Goal: Information Seeking & Learning: Learn about a topic

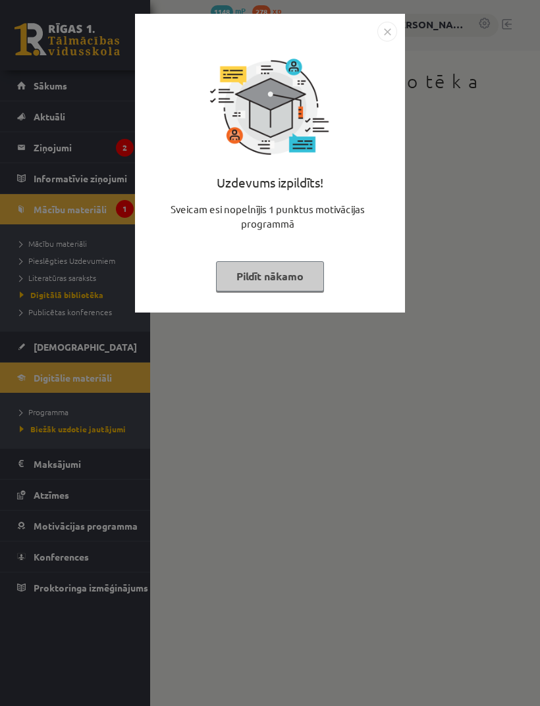
click at [395, 27] on img "Close" at bounding box center [387, 32] width 20 height 20
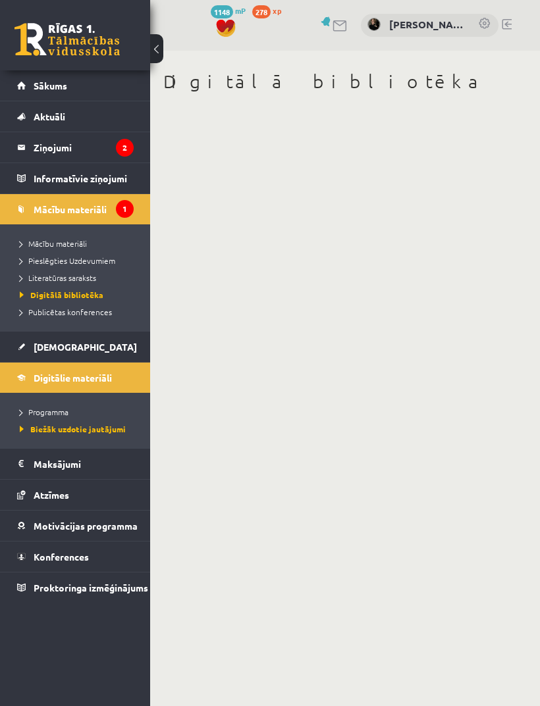
click at [390, 32] on div "[PERSON_NAME]" at bounding box center [430, 25] width 138 height 23
click at [75, 156] on legend "Ziņojumi 2" at bounding box center [84, 147] width 100 height 30
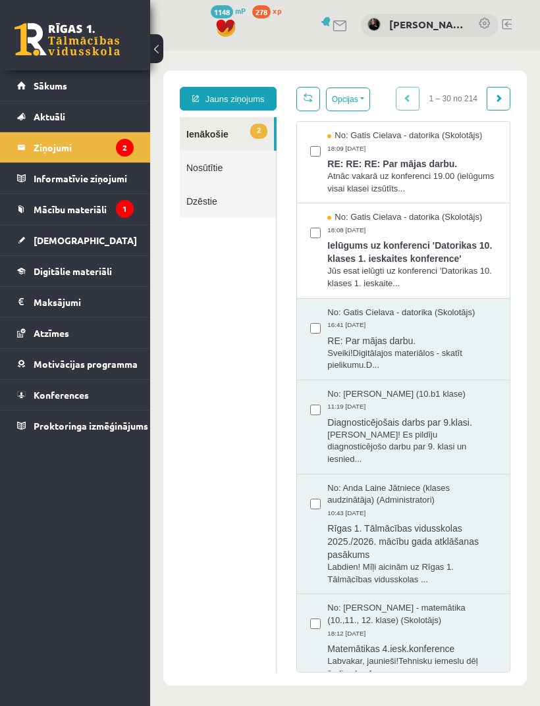
click at [433, 179] on span "Atnāc vakarā uz konferenci 19.00 (ielūgums visai klasei izsūtīts..." at bounding box center [411, 182] width 169 height 24
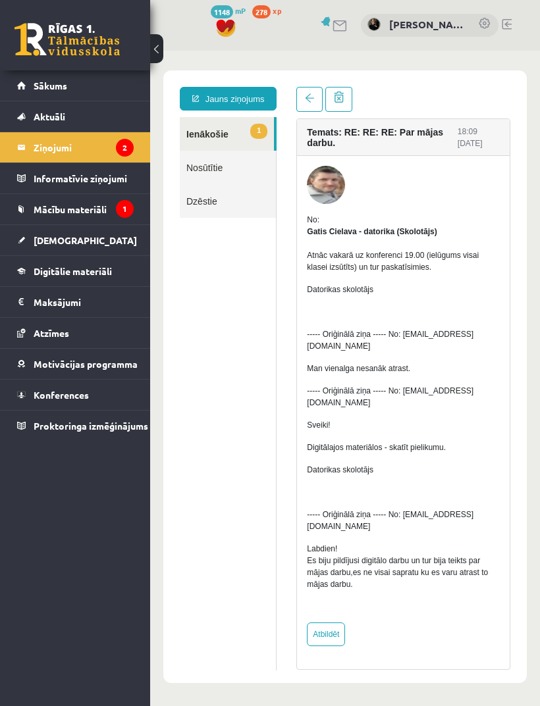
click at [309, 93] on link at bounding box center [309, 99] width 26 height 25
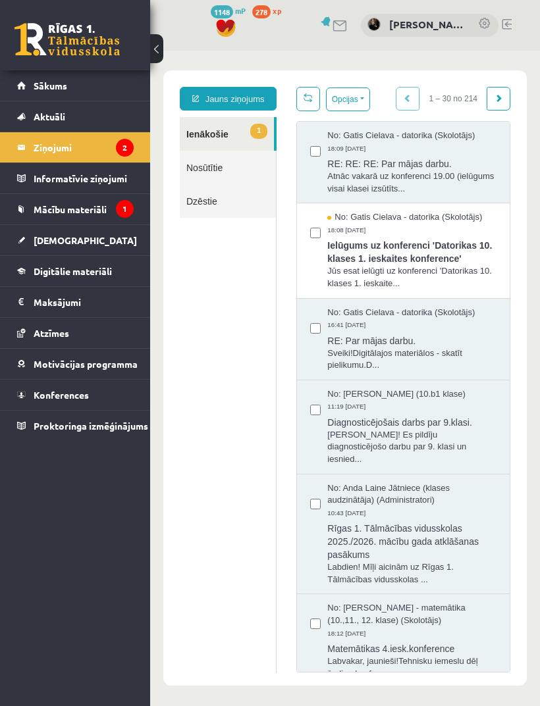
click at [64, 267] on span "Digitālie materiāli" at bounding box center [73, 271] width 78 height 12
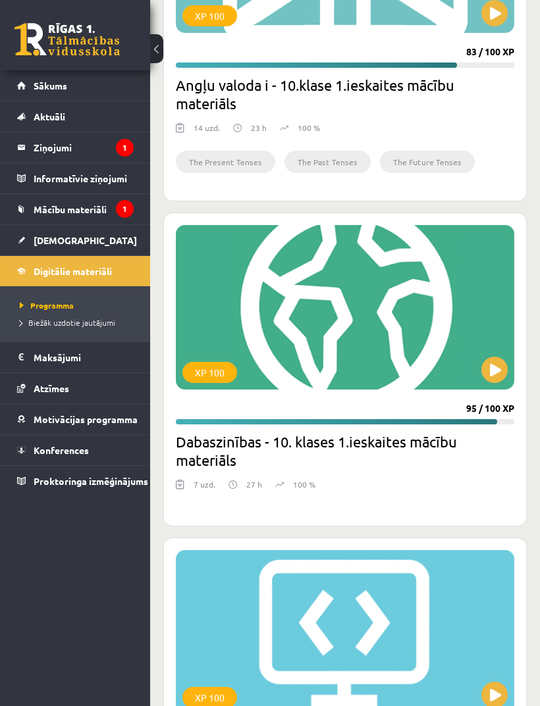
scroll to position [795, 0]
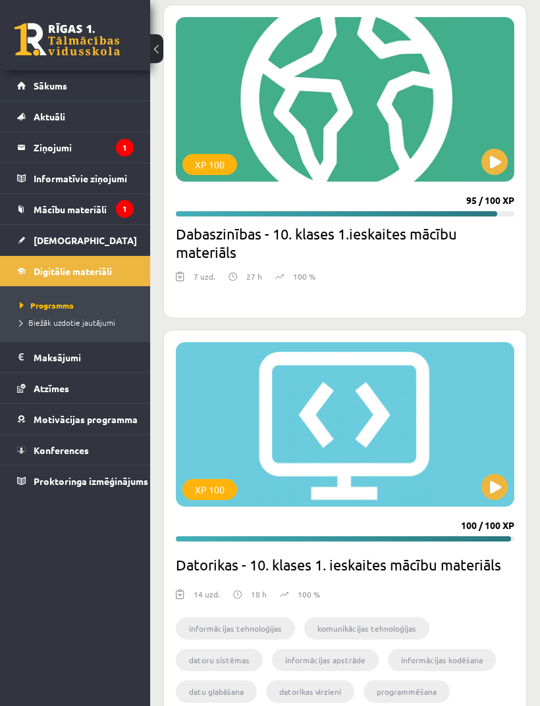
click at [345, 488] on div "XP 100" at bounding box center [345, 424] width 338 height 164
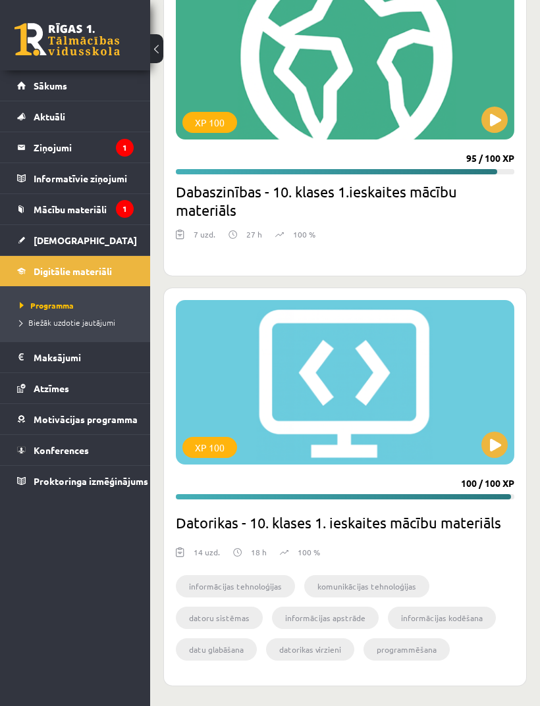
click at [120, 149] on icon "1" at bounding box center [125, 148] width 18 height 18
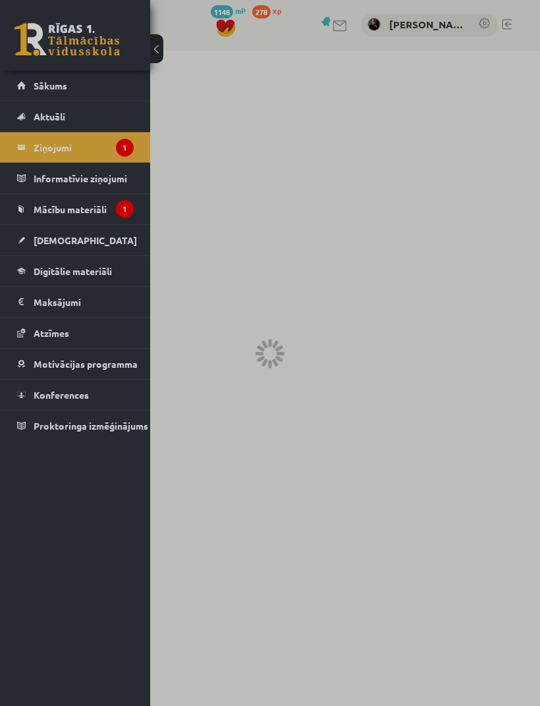
click at [101, 211] on div at bounding box center [270, 353] width 540 height 706
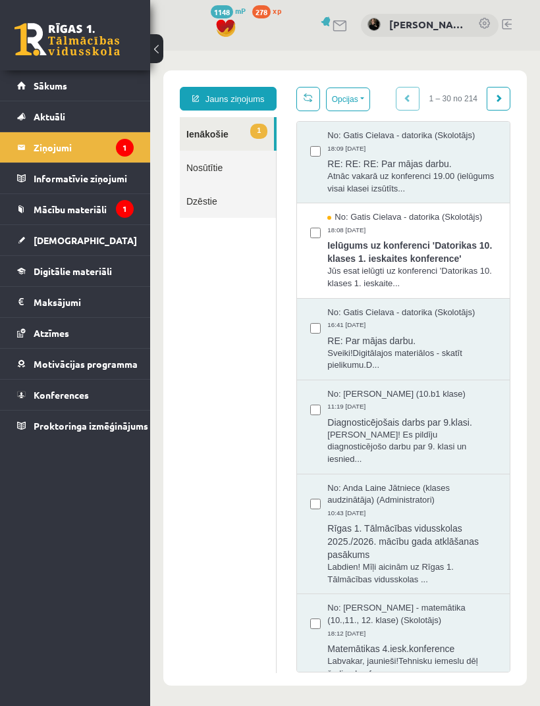
click at [458, 172] on span "Atnāc vakarā uz konferenci 19.00 (ielūgums visai klasei izsūtīts..." at bounding box center [411, 182] width 169 height 24
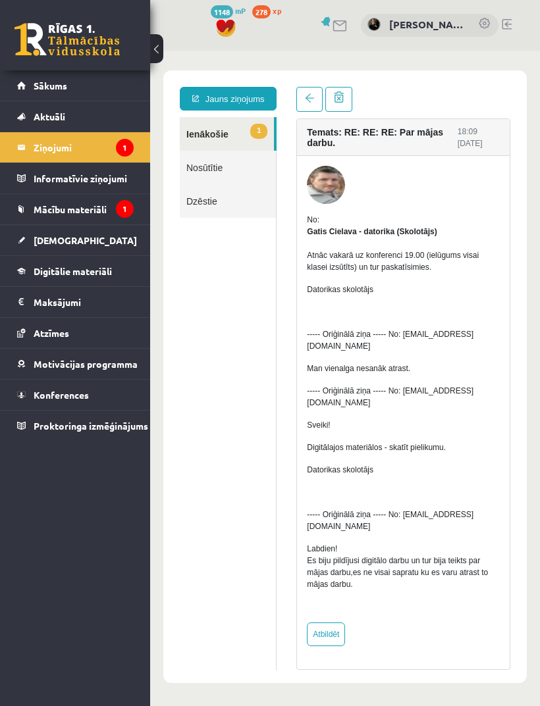
click at [336, 637] on link "Atbildēt" at bounding box center [326, 634] width 38 height 24
type input "**********"
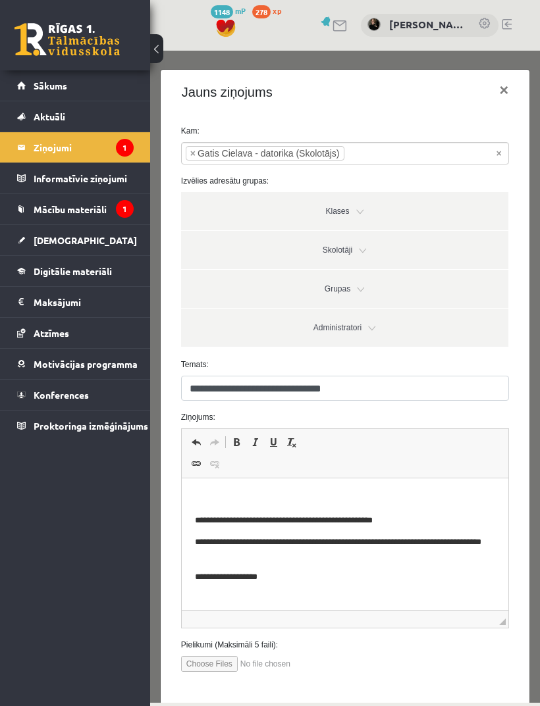
click at [312, 505] on body "**********" at bounding box center [344, 659] width 300 height 336
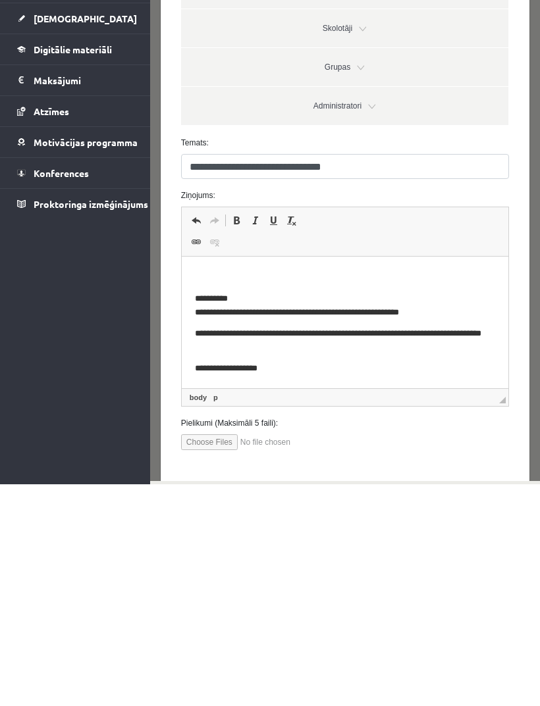
click at [494, 497] on button "[DEMOGRAPHIC_DATA] ziņu" at bounding box center [447, 499] width 117 height 24
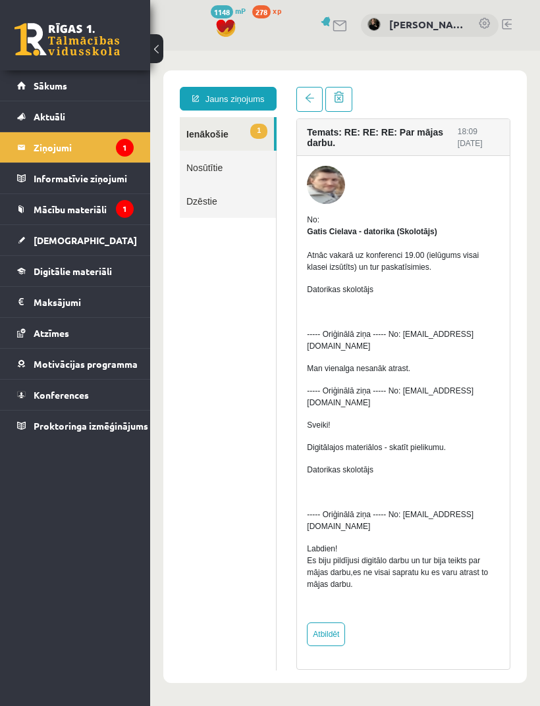
click at [38, 86] on span "Sākums" at bounding box center [51, 86] width 34 height 12
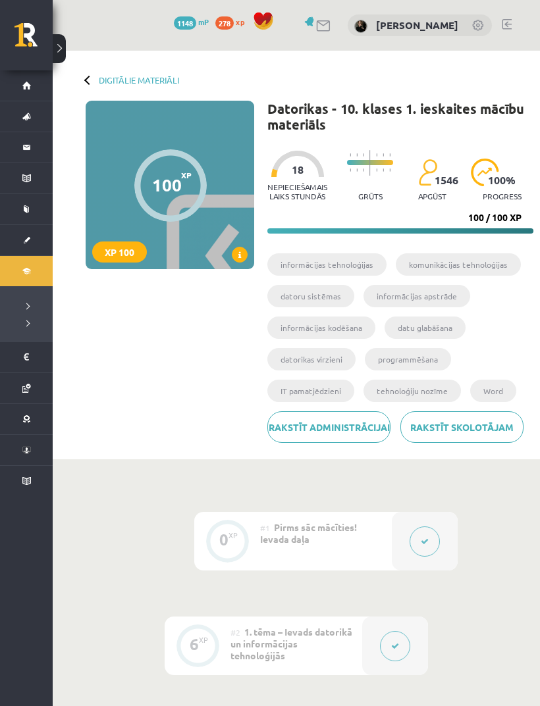
click at [353, 264] on li "informācijas tehnoloģijas" at bounding box center [326, 264] width 119 height 22
click at [443, 267] on li "komunikācijas tehnoloģijas" at bounding box center [457, 264] width 125 height 22
click at [324, 311] on ul "informācijas tehnoloģijas komunikācijas tehnoloģijas datoru sistēmas informācij…" at bounding box center [400, 332] width 266 height 158
click at [305, 172] on div at bounding box center [297, 164] width 53 height 26
click at [514, 182] on span "100 %" at bounding box center [502, 180] width 28 height 12
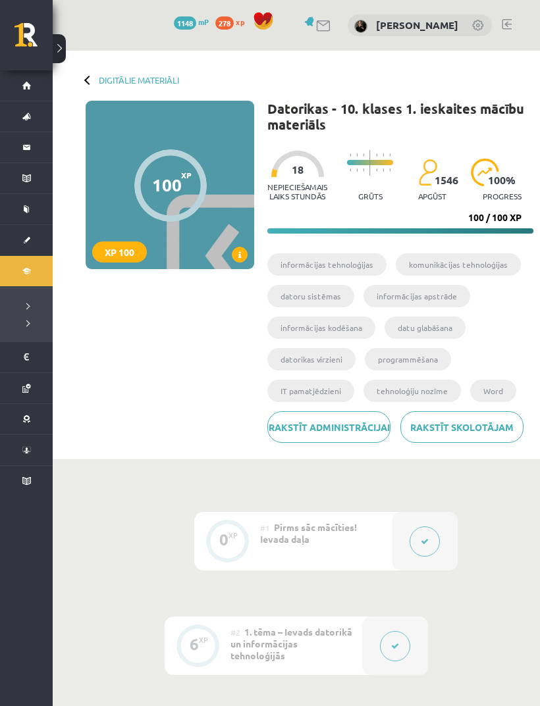
click at [199, 185] on div at bounding box center [170, 185] width 72 height 72
click at [122, 251] on div "XP 100" at bounding box center [119, 251] width 55 height 21
click at [240, 254] on icon at bounding box center [239, 255] width 3 height 8
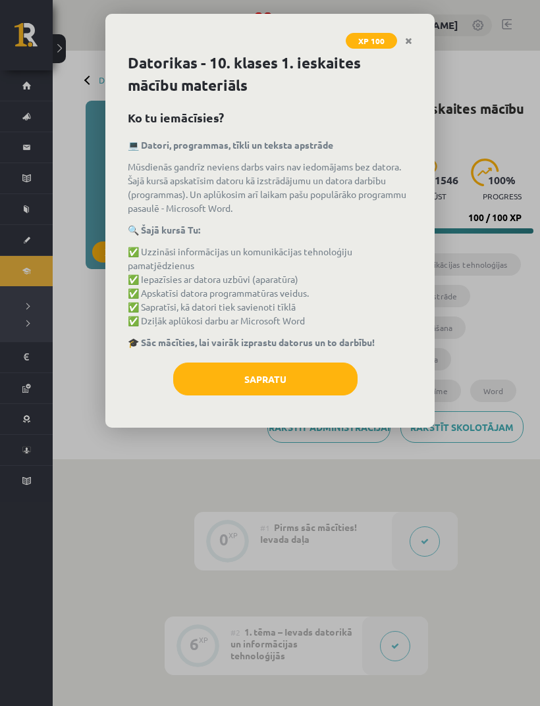
click at [322, 386] on button "Sapratu" at bounding box center [265, 379] width 184 height 33
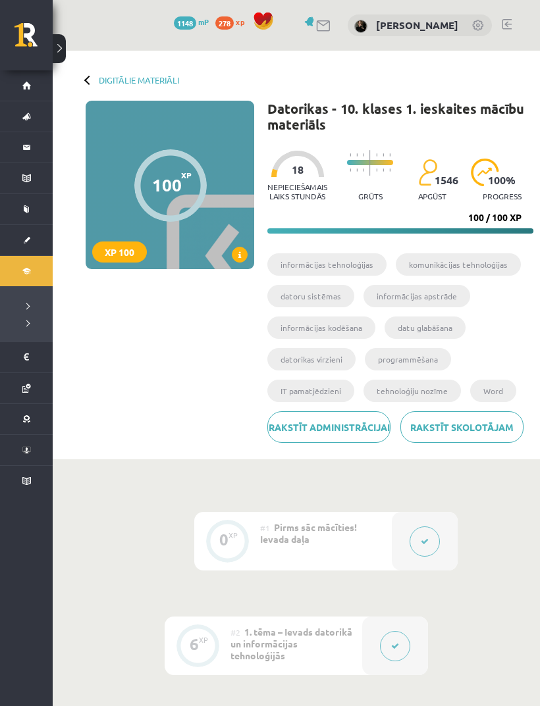
scroll to position [5, 0]
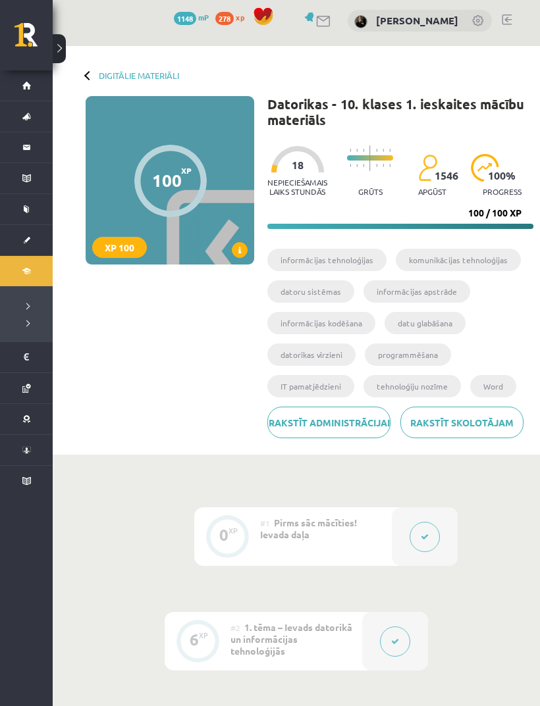
click at [313, 162] on div at bounding box center [297, 159] width 53 height 26
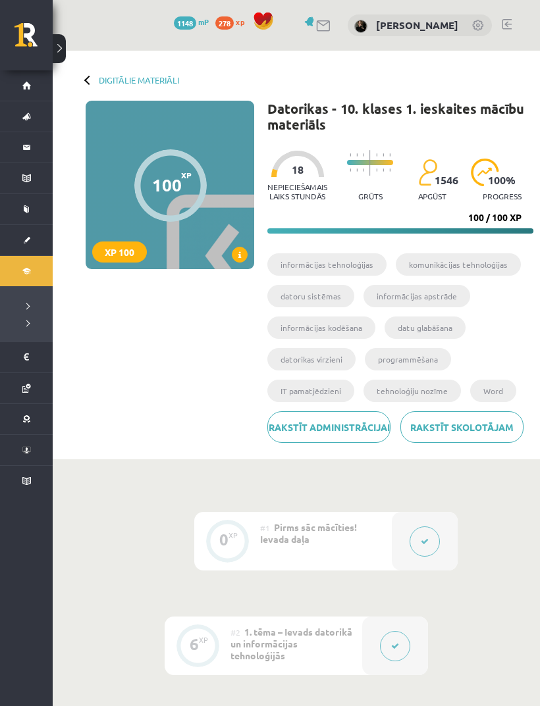
click at [343, 443] on link "Rakstīt administrācijai" at bounding box center [328, 427] width 123 height 32
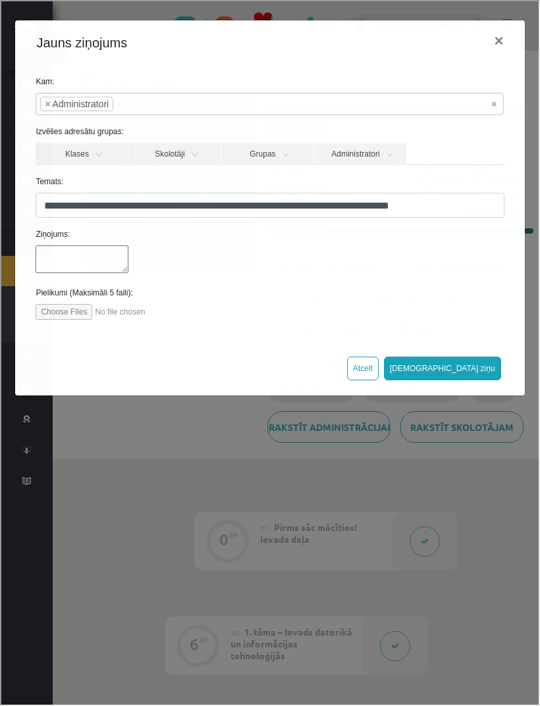
click at [488, 33] on button "×" at bounding box center [497, 39] width 30 height 37
select select
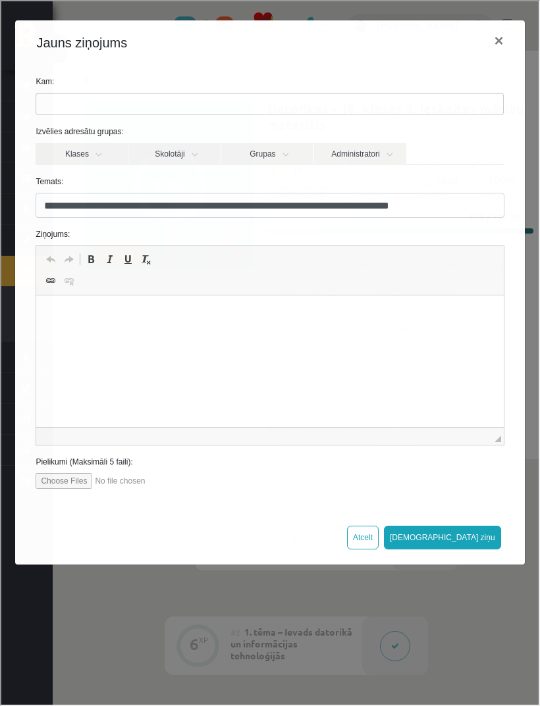
click at [501, 45] on button "×" at bounding box center [497, 39] width 30 height 37
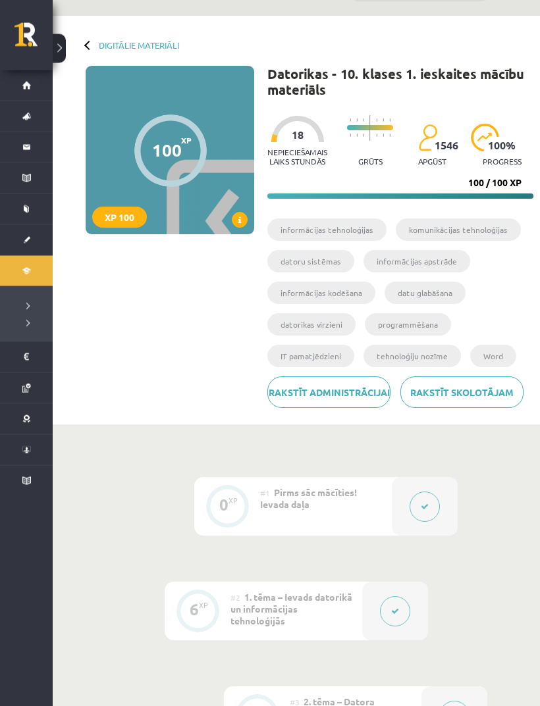
scroll to position [35, 0]
click at [278, 510] on span "Pirms sāc mācīties! Ievada daļa" at bounding box center [308, 498] width 97 height 24
click at [437, 522] on button at bounding box center [424, 506] width 30 height 30
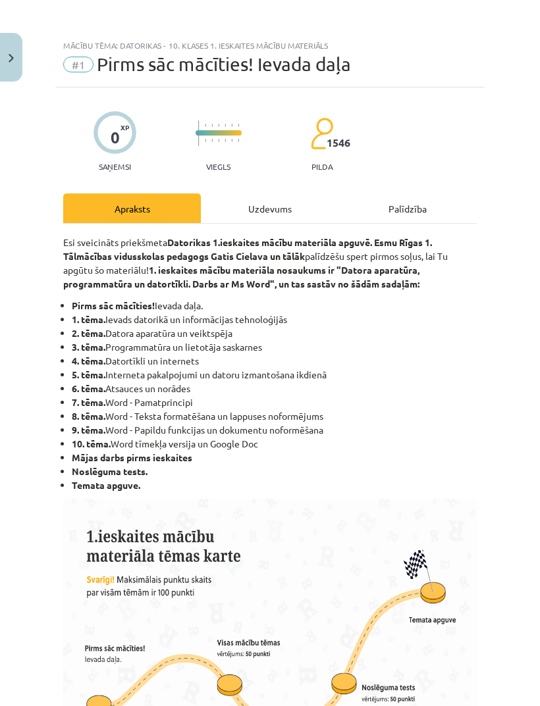
click at [263, 542] on div "Mācību tēma: Datorikas - 10. klases 1. ieskaites mācību materiāls #1 Pirms sāc …" at bounding box center [270, 353] width 540 height 706
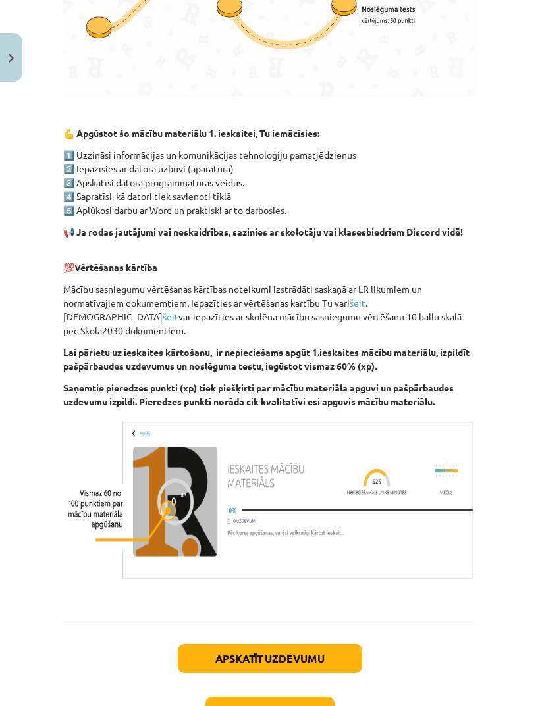
scroll to position [680, 0]
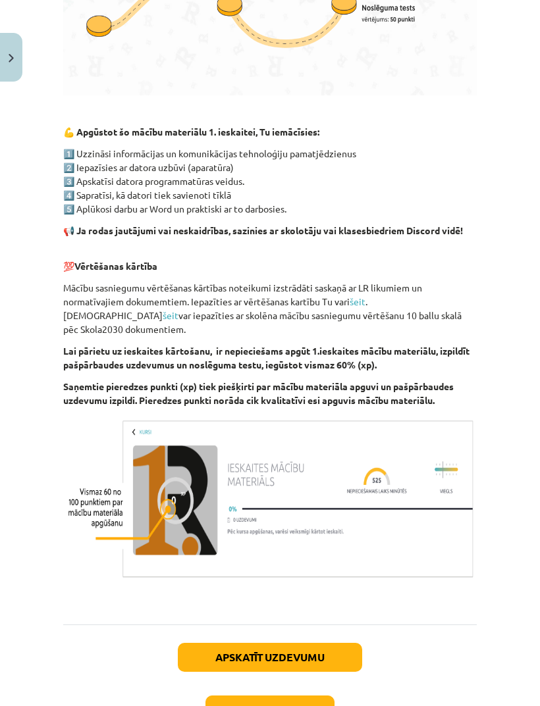
click at [326, 695] on button "Nākamā nodarbība" at bounding box center [269, 710] width 129 height 30
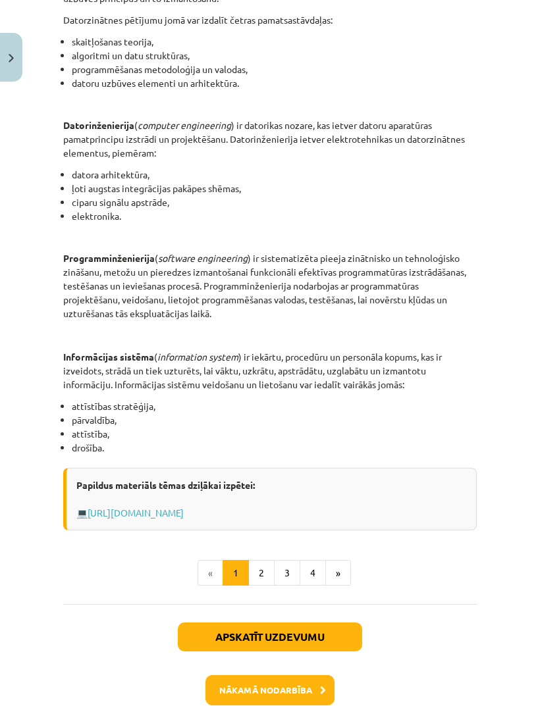
scroll to position [526, 0]
click at [334, 573] on button "»" at bounding box center [338, 573] width 26 height 26
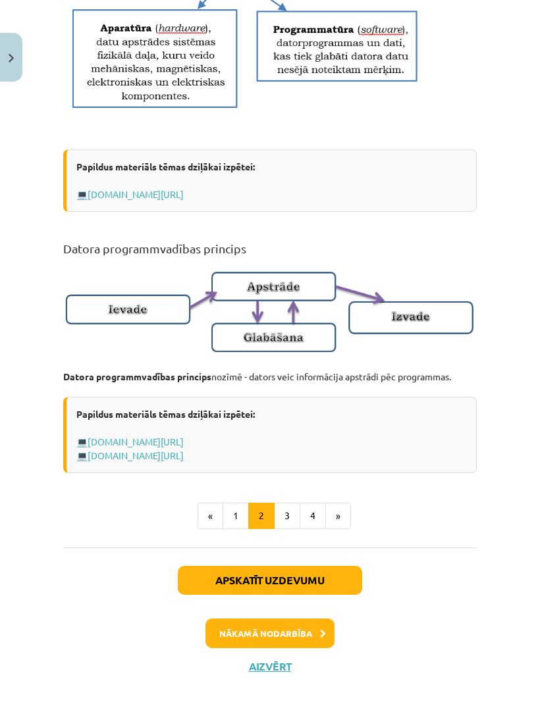
scroll to position [727, 0]
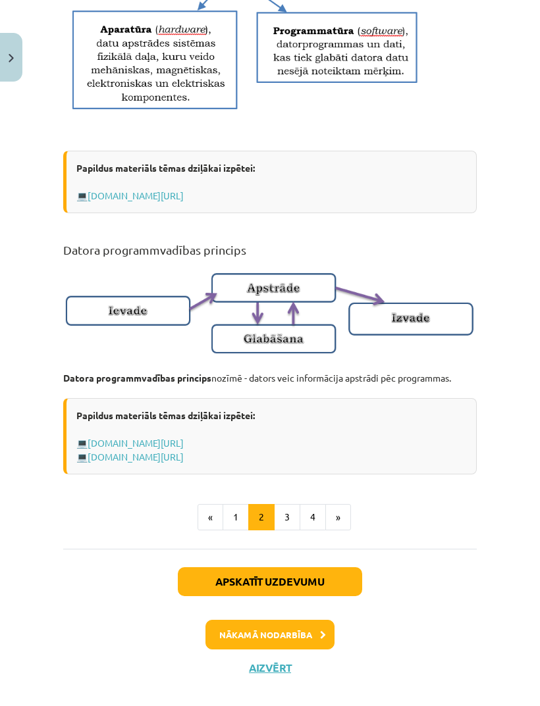
click at [343, 530] on button "»" at bounding box center [338, 517] width 26 height 26
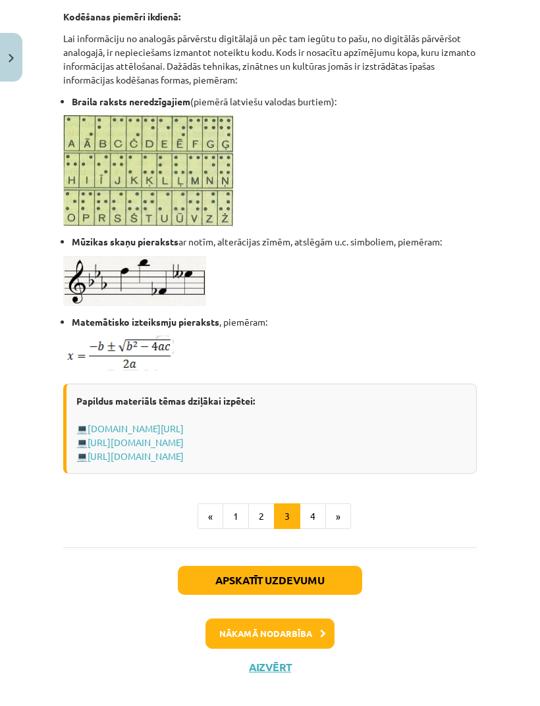
scroll to position [732, 0]
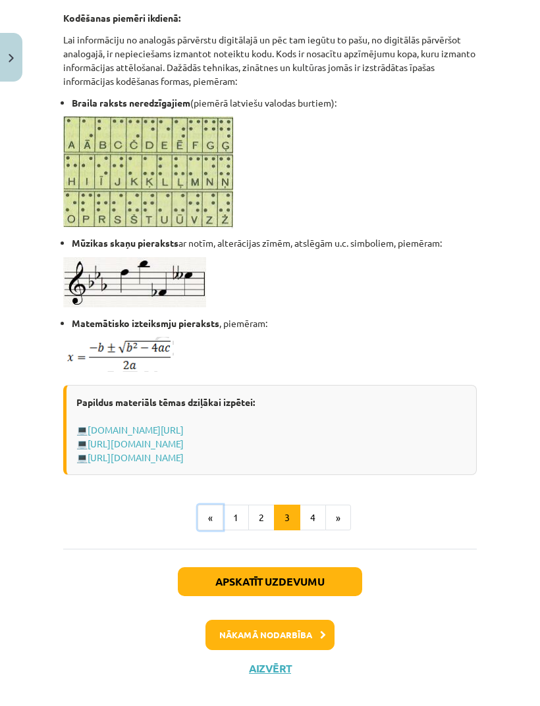
click at [213, 531] on button "«" at bounding box center [210, 518] width 26 height 26
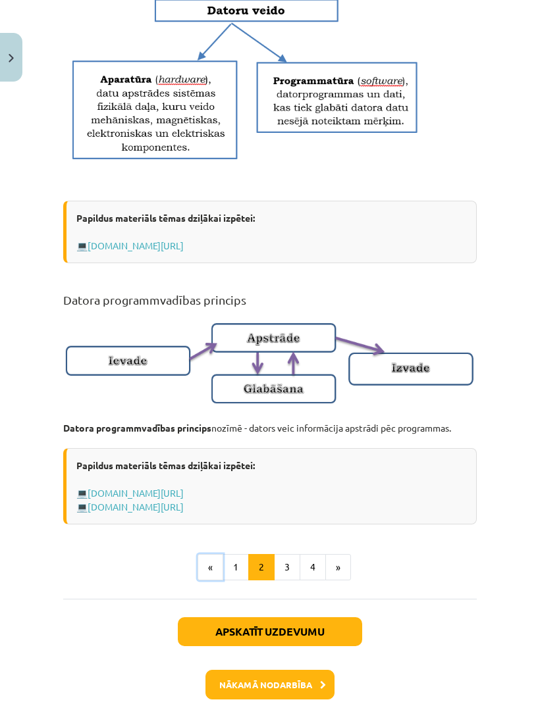
scroll to position [677, 0]
click at [339, 580] on button "»" at bounding box center [338, 567] width 26 height 26
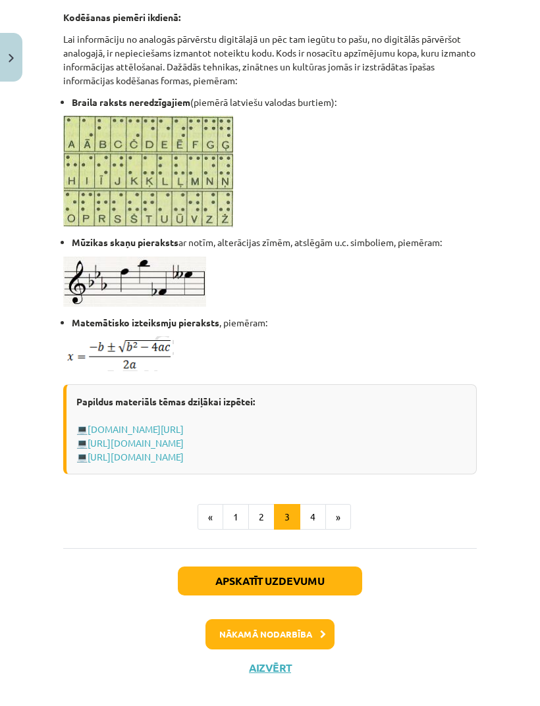
scroll to position [732, 0]
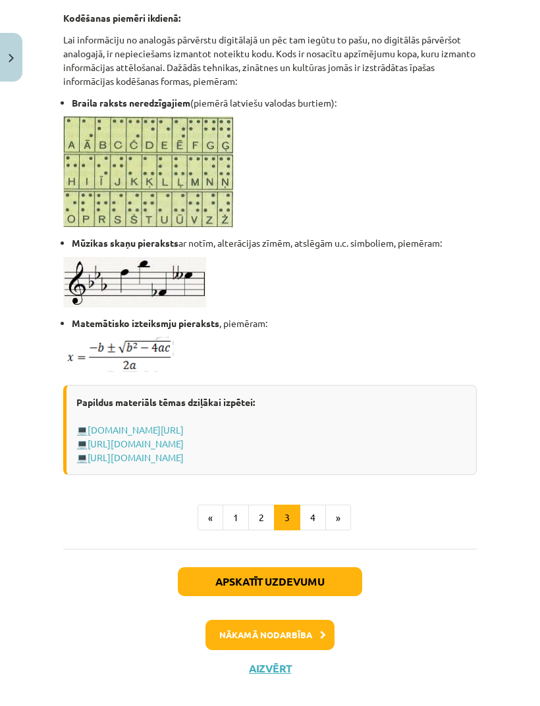
click at [338, 531] on button "»" at bounding box center [338, 518] width 26 height 26
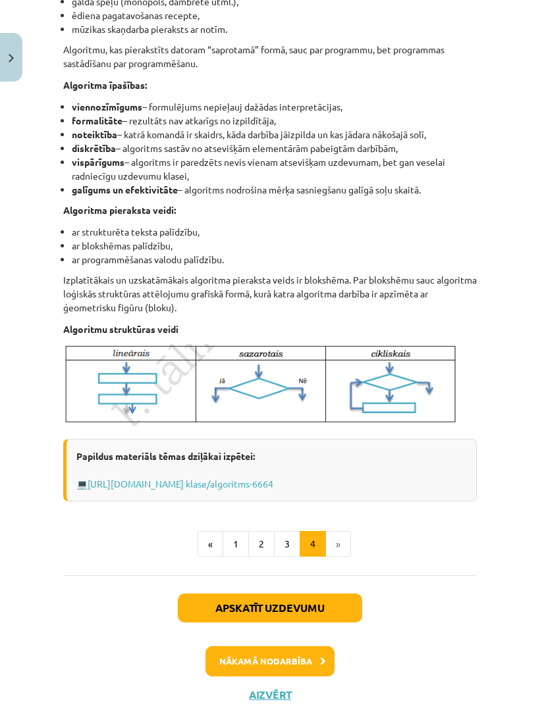
scroll to position [355, 0]
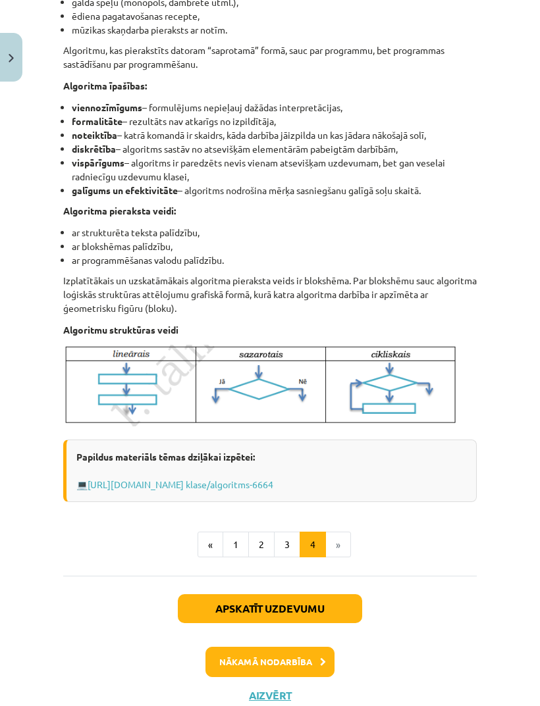
click at [303, 665] on button "Nākamā nodarbība" at bounding box center [269, 662] width 129 height 30
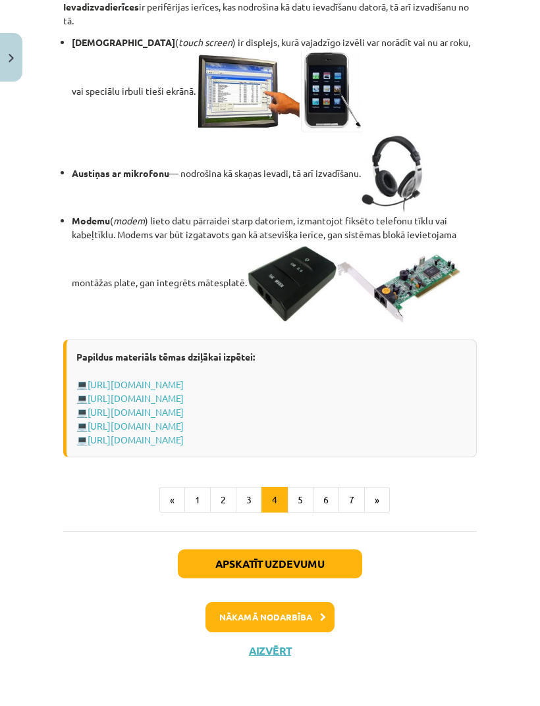
scroll to position [2357, 0]
click at [378, 513] on button "»" at bounding box center [377, 500] width 26 height 26
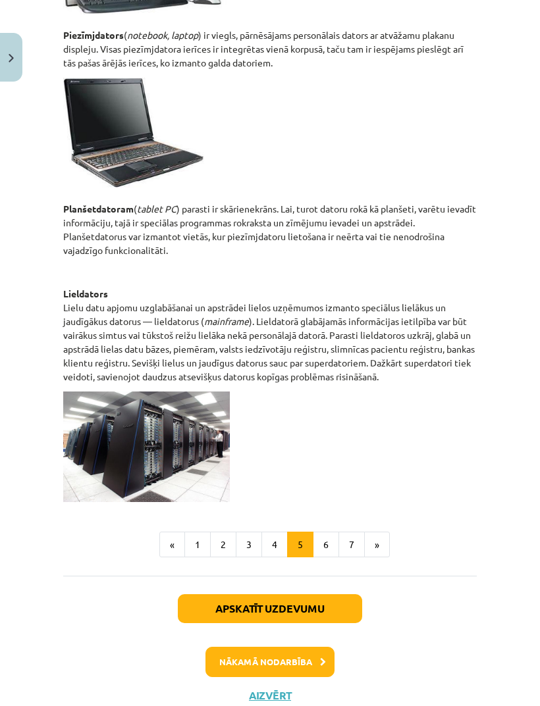
scroll to position [572, 0]
click at [387, 544] on button "»" at bounding box center [377, 545] width 26 height 26
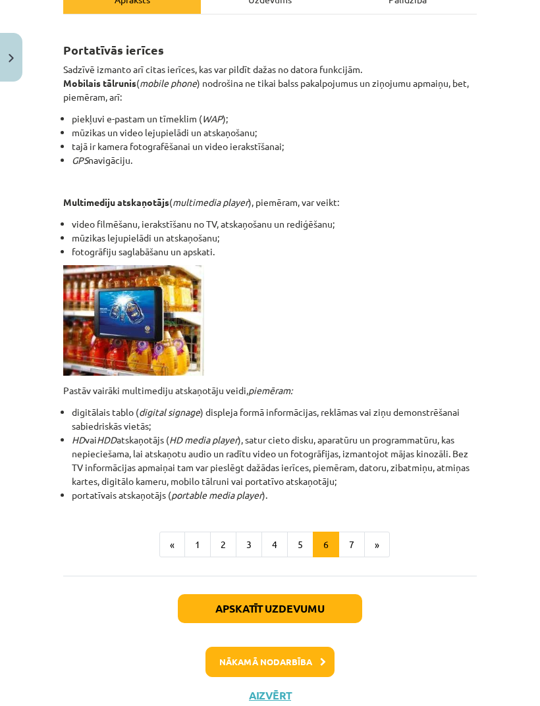
click at [385, 547] on button "»" at bounding box center [377, 545] width 26 height 26
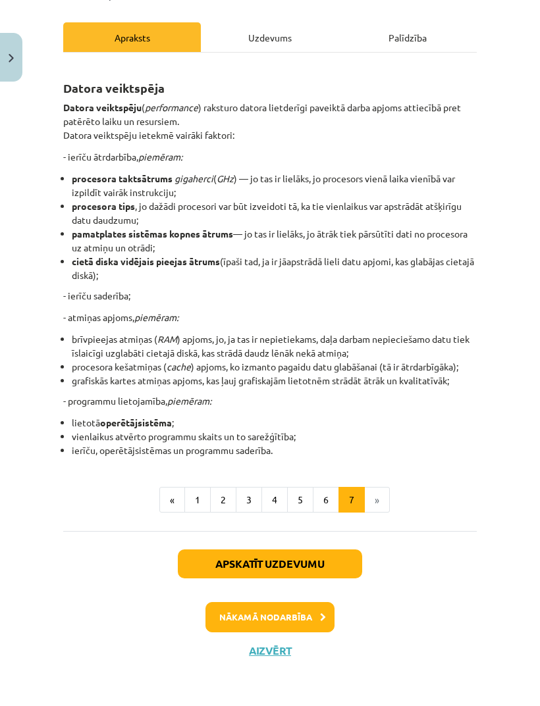
scroll to position [126, 0]
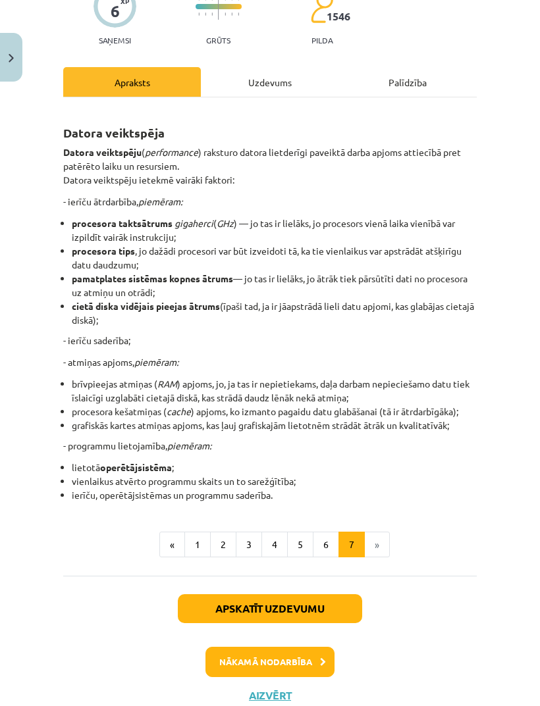
click at [293, 661] on button "Nākamā nodarbība" at bounding box center [269, 662] width 129 height 30
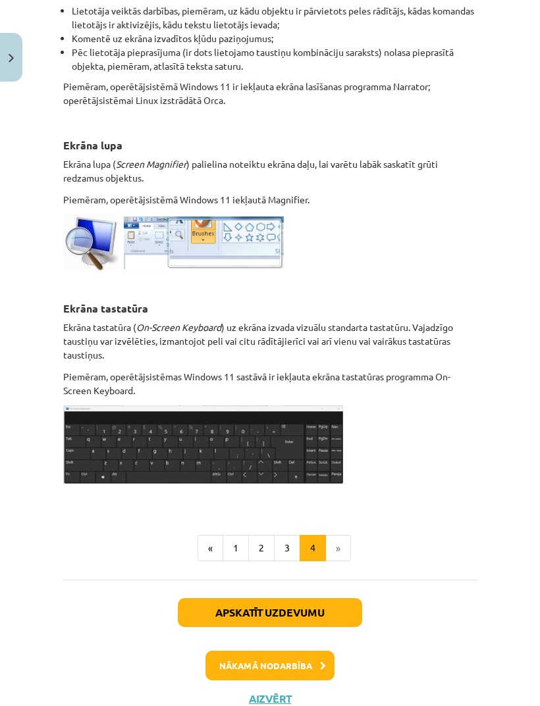
scroll to position [638, 0]
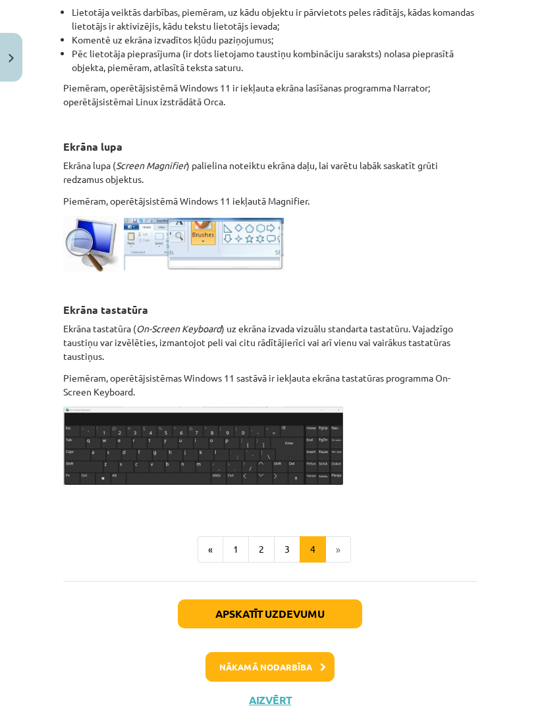
click at [297, 660] on button "Nākamā nodarbība" at bounding box center [269, 667] width 129 height 30
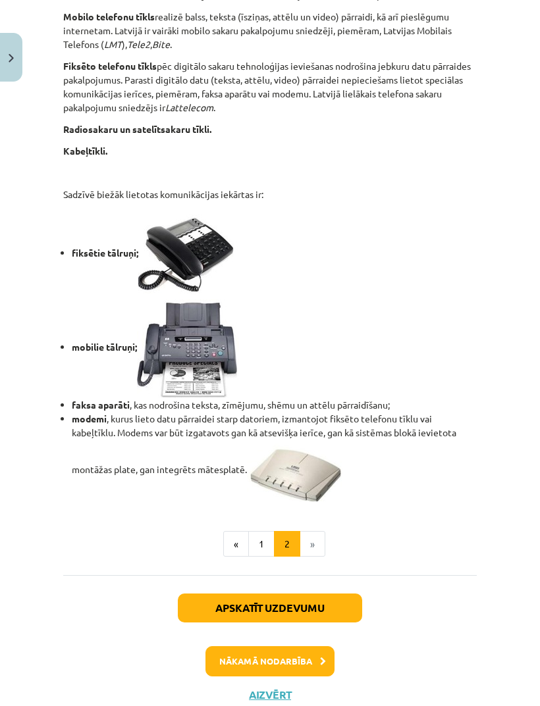
scroll to position [1018, 0]
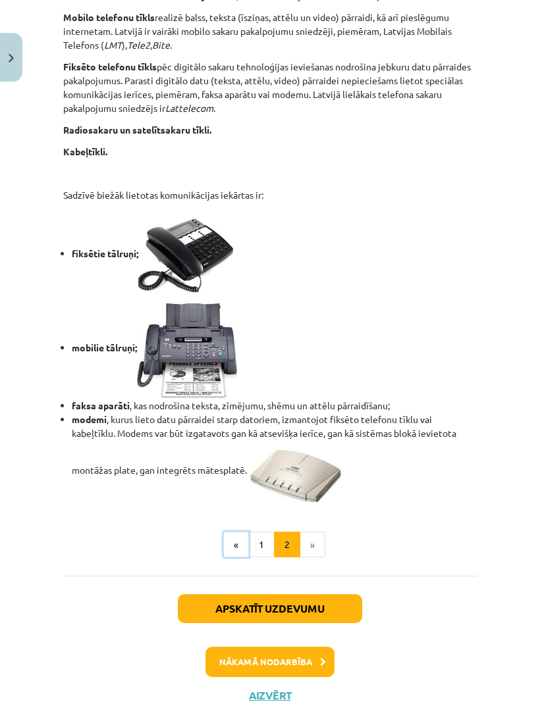
click at [234, 542] on button "«" at bounding box center [236, 545] width 26 height 26
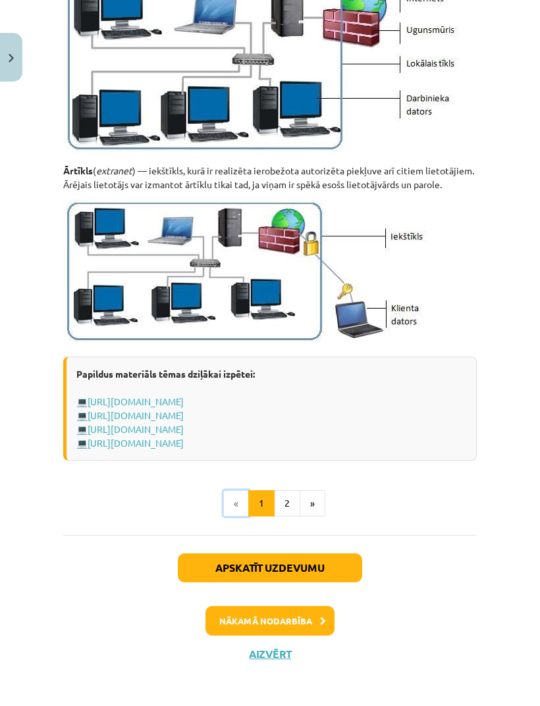
scroll to position [1561, 0]
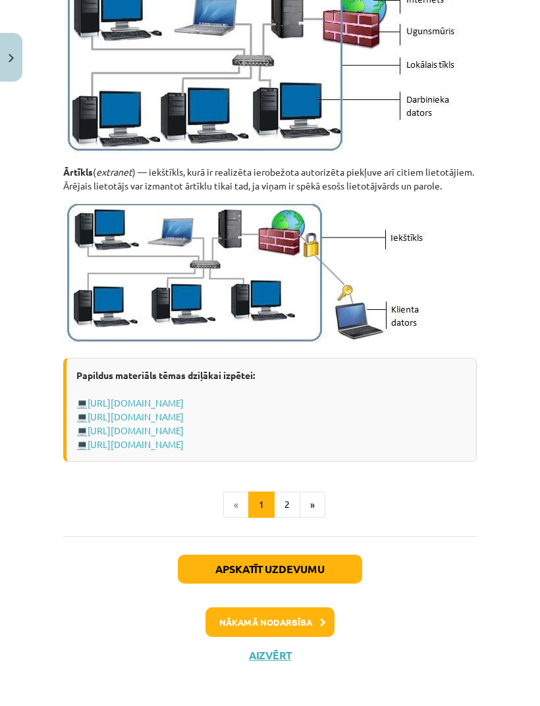
click at [312, 638] on button "Nākamā nodarbība" at bounding box center [269, 622] width 129 height 30
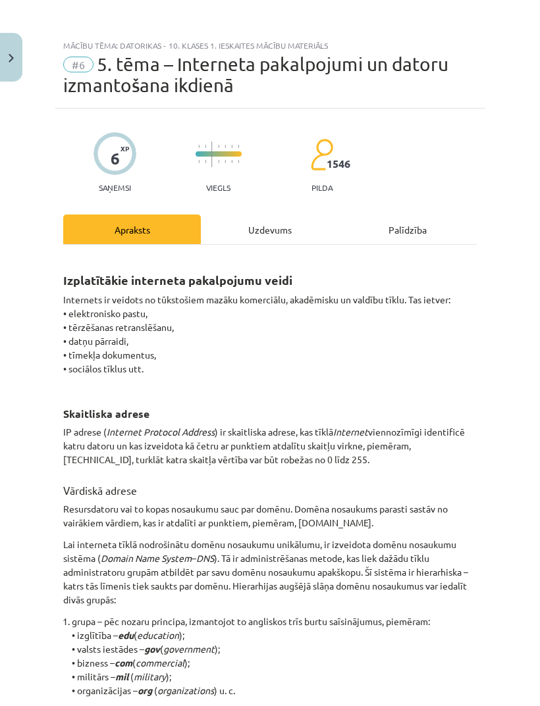
scroll to position [0, 0]
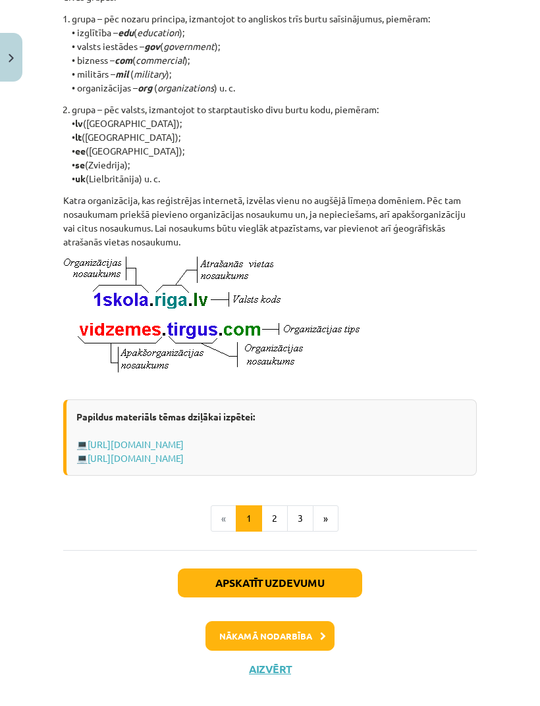
click at [326, 532] on button "»" at bounding box center [326, 518] width 26 height 26
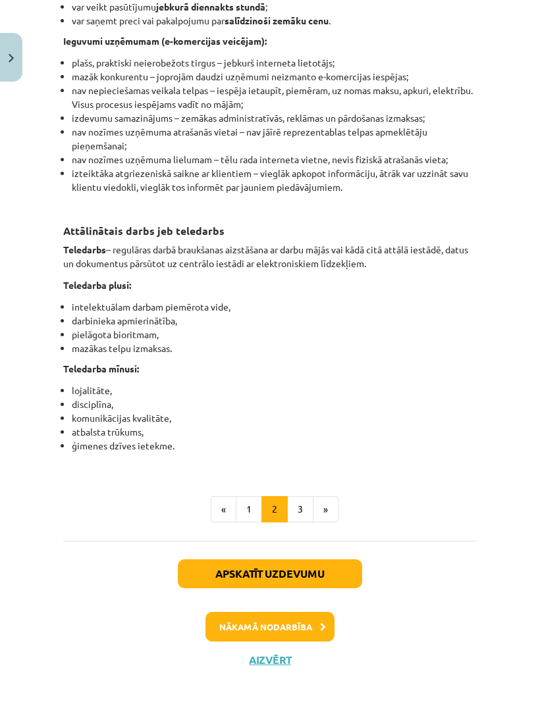
click at [324, 522] on button "»" at bounding box center [326, 509] width 26 height 26
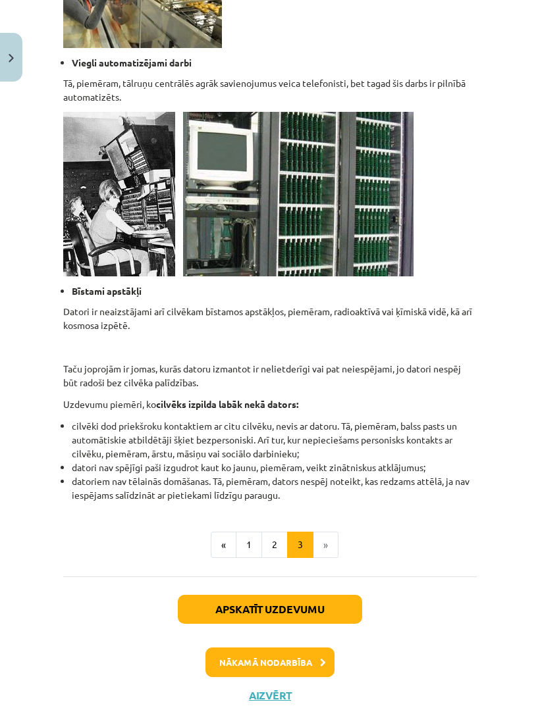
click at [293, 662] on button "Nākamā nodarbība" at bounding box center [269, 662] width 129 height 30
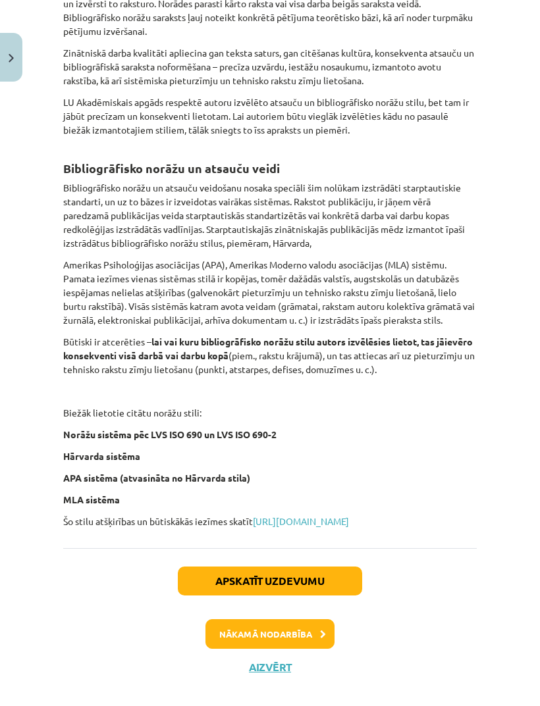
scroll to position [465, 0]
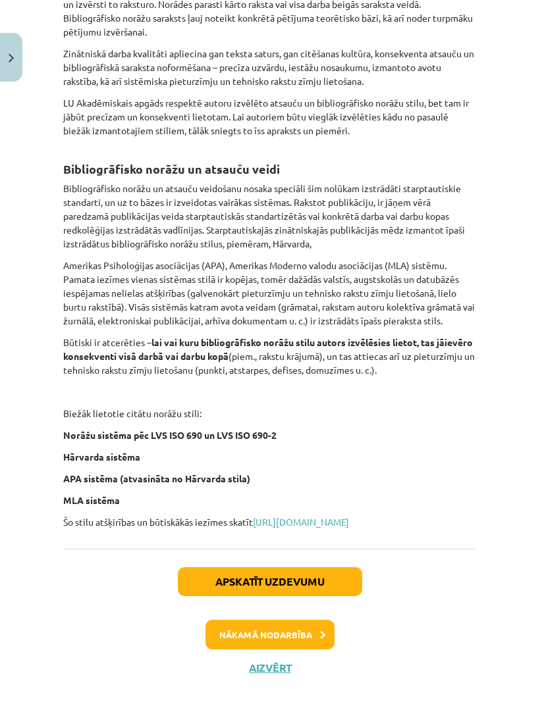
click at [293, 650] on button "Nākamā nodarbība" at bounding box center [269, 635] width 129 height 30
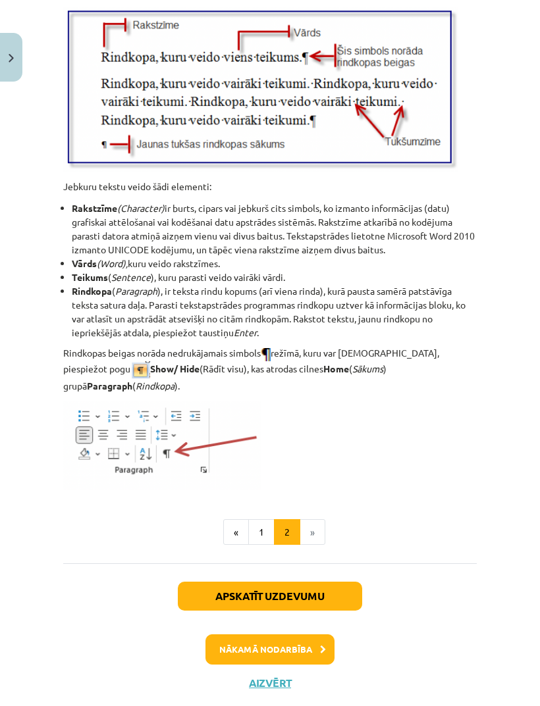
scroll to position [1565, 0]
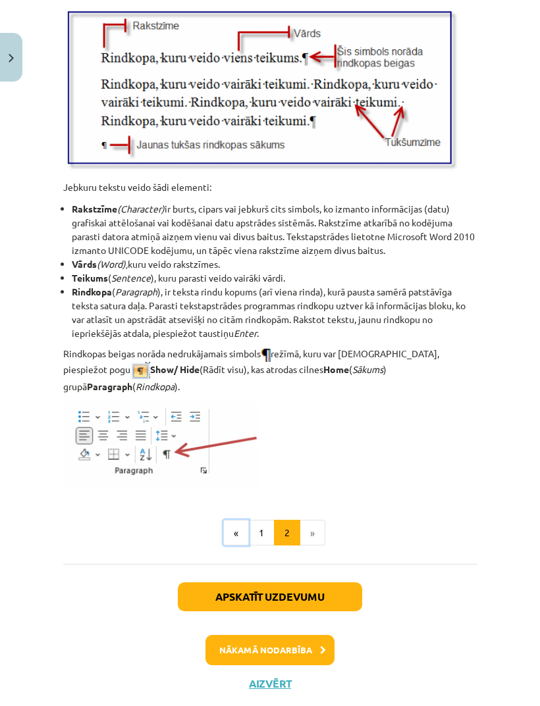
click at [236, 544] on button "«" at bounding box center [236, 533] width 26 height 26
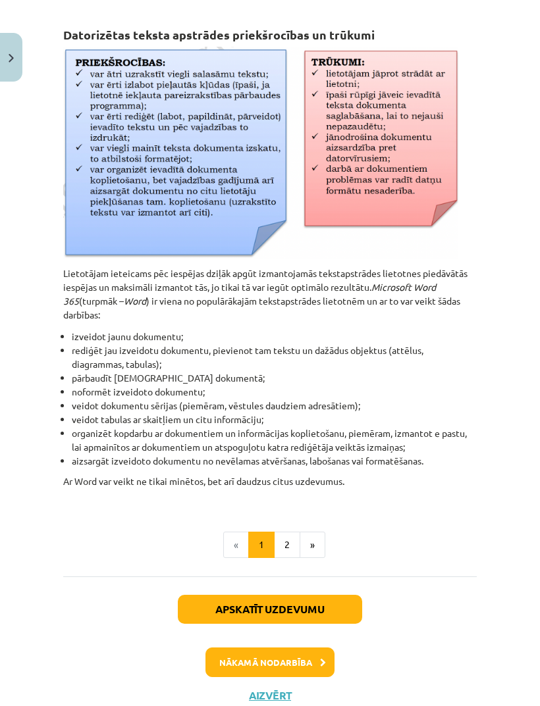
click at [300, 661] on button "Nākamā nodarbība" at bounding box center [269, 662] width 129 height 30
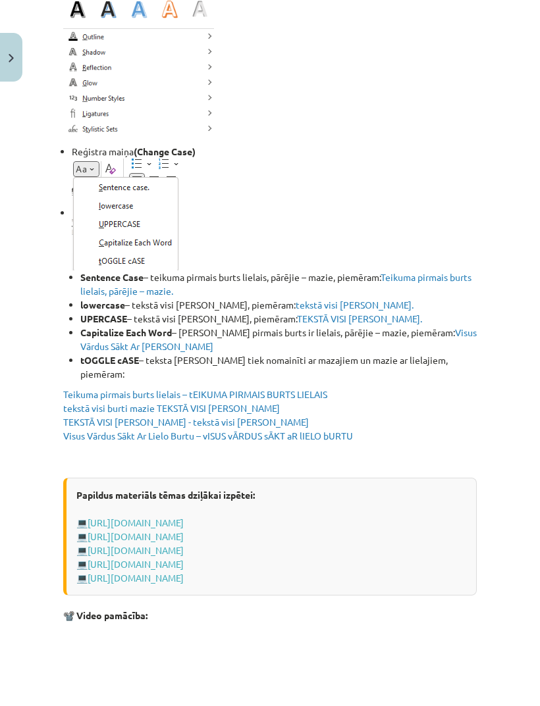
scroll to position [2080, 0]
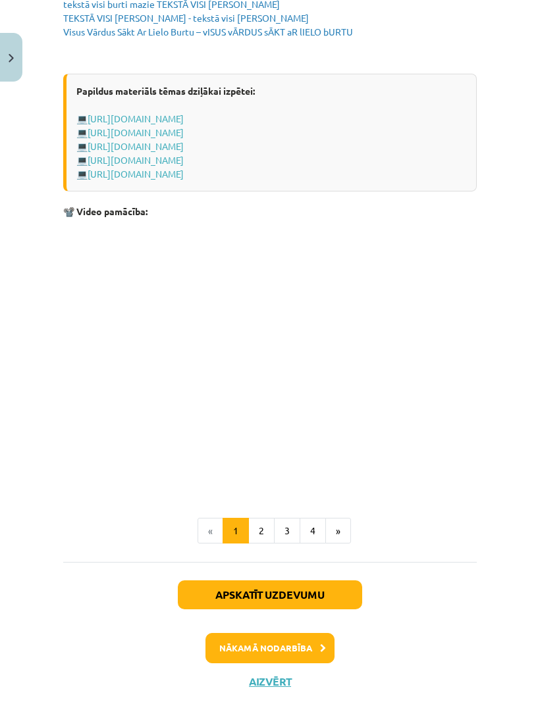
click at [341, 544] on button "»" at bounding box center [338, 531] width 26 height 26
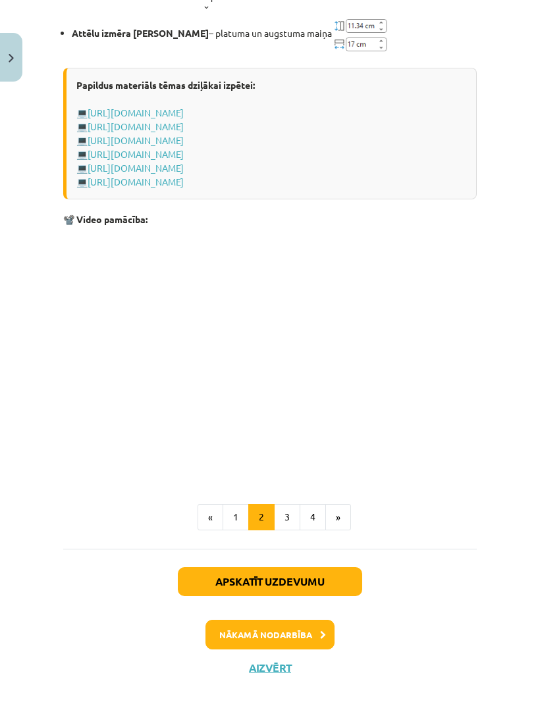
click at [341, 530] on button "»" at bounding box center [338, 517] width 26 height 26
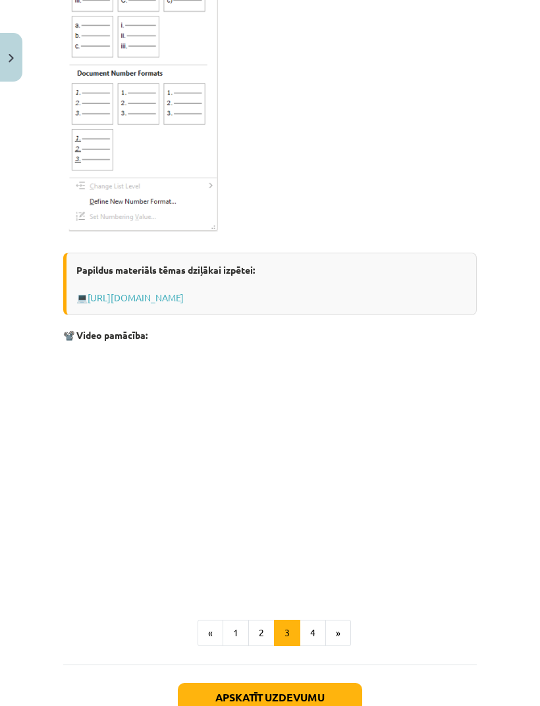
click at [344, 646] on button "»" at bounding box center [338, 633] width 26 height 26
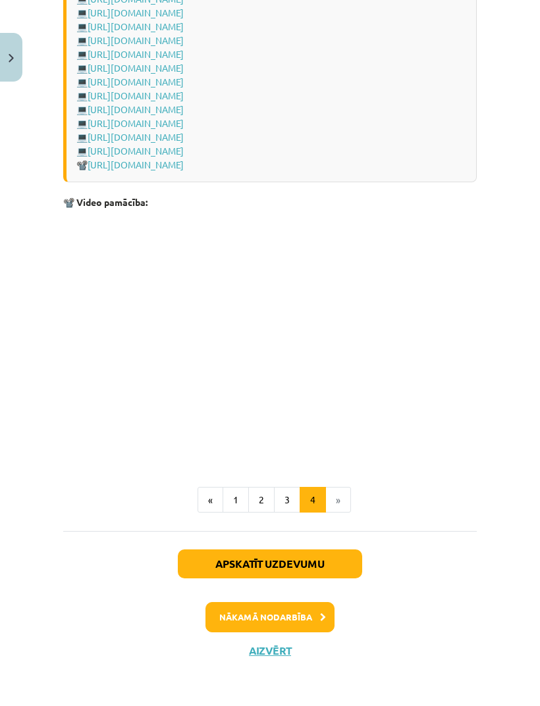
scroll to position [1944, -1]
click at [309, 578] on button "Apskatīt uzdevumu" at bounding box center [270, 563] width 184 height 29
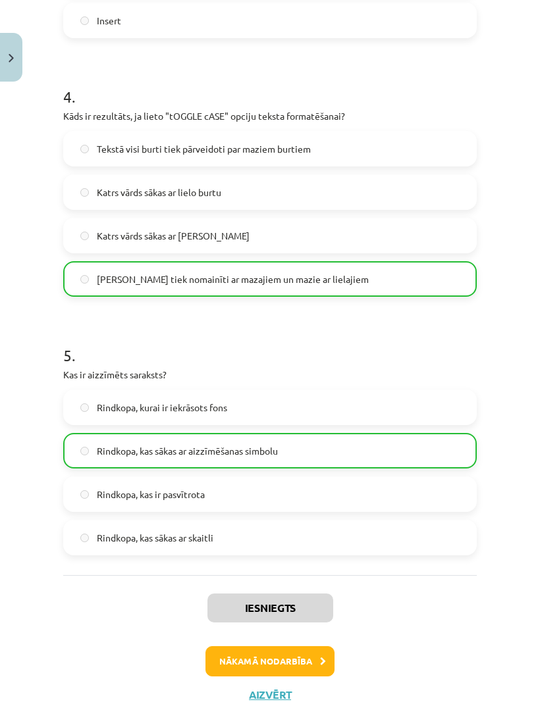
click at [290, 659] on button "Nākamā nodarbība" at bounding box center [269, 661] width 129 height 30
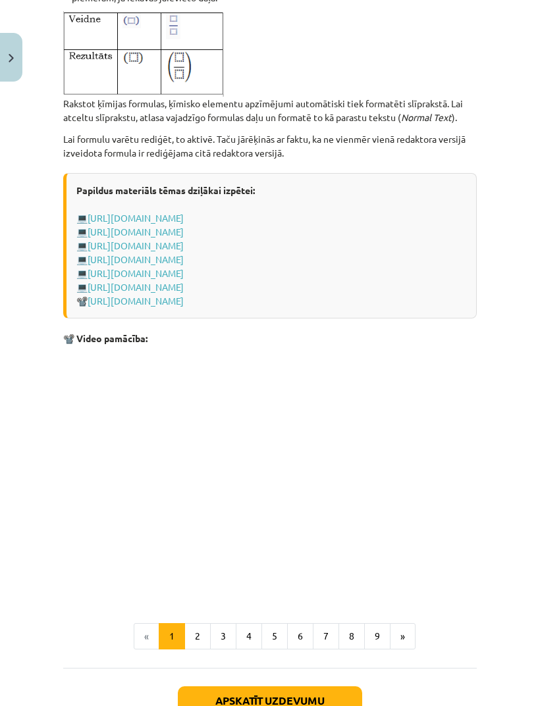
scroll to position [2584, 0]
click at [405, 649] on button "»" at bounding box center [403, 636] width 26 height 26
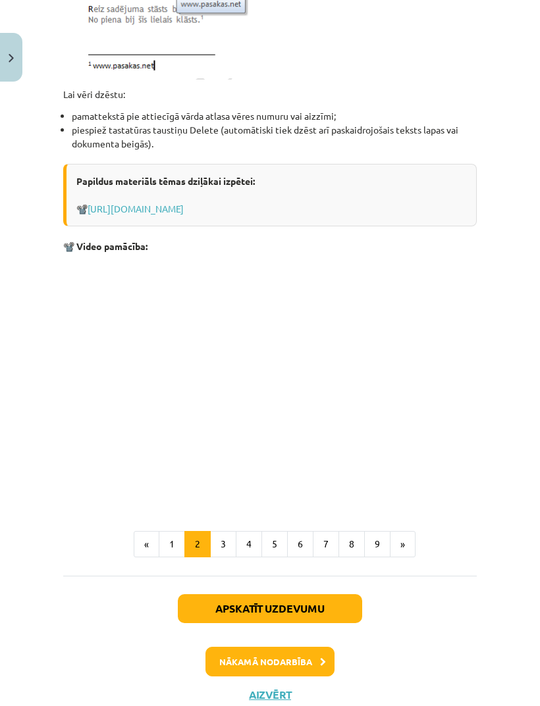
click at [394, 660] on div "Nākamā nodarbība" at bounding box center [269, 662] width 397 height 30
click at [405, 547] on button "»" at bounding box center [403, 544] width 26 height 26
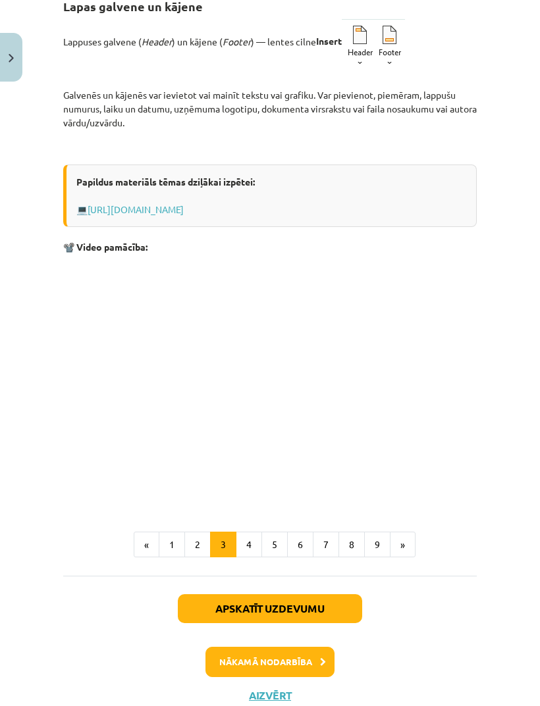
click at [404, 547] on button "»" at bounding box center [403, 545] width 26 height 26
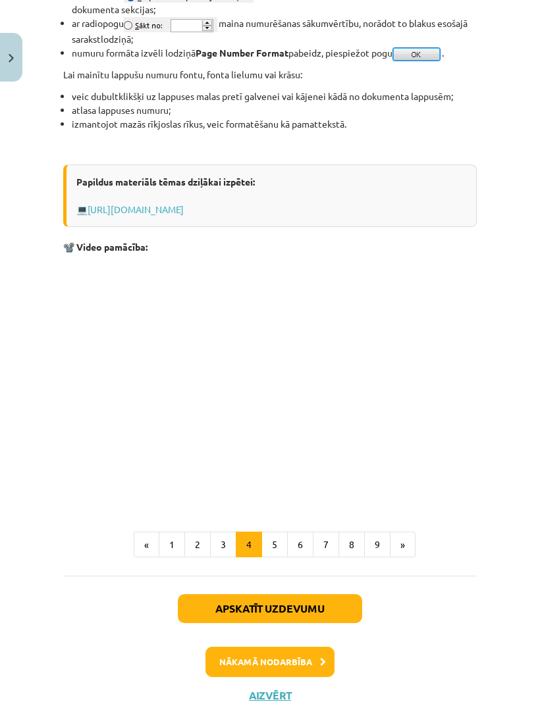
click at [404, 550] on button "»" at bounding box center [403, 545] width 26 height 26
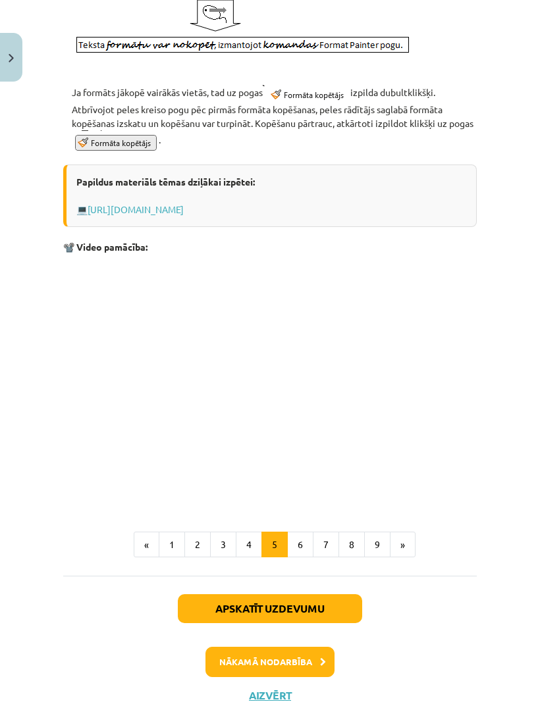
click at [407, 549] on button "»" at bounding box center [403, 545] width 26 height 26
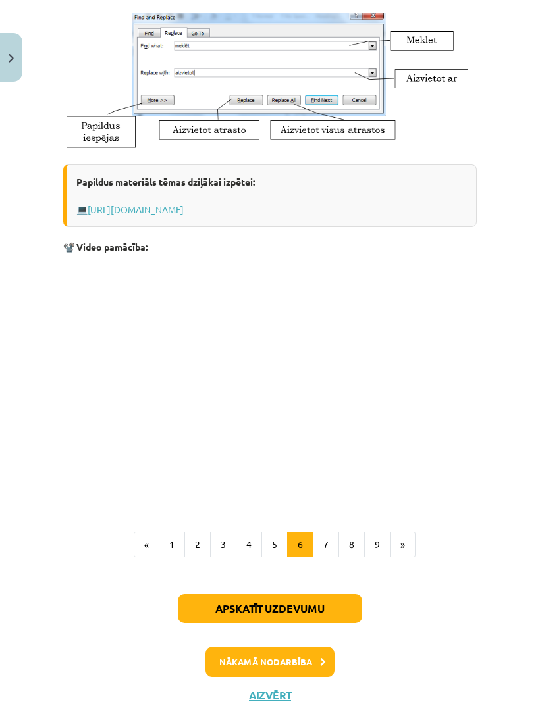
click at [407, 549] on button "»" at bounding box center [403, 545] width 26 height 26
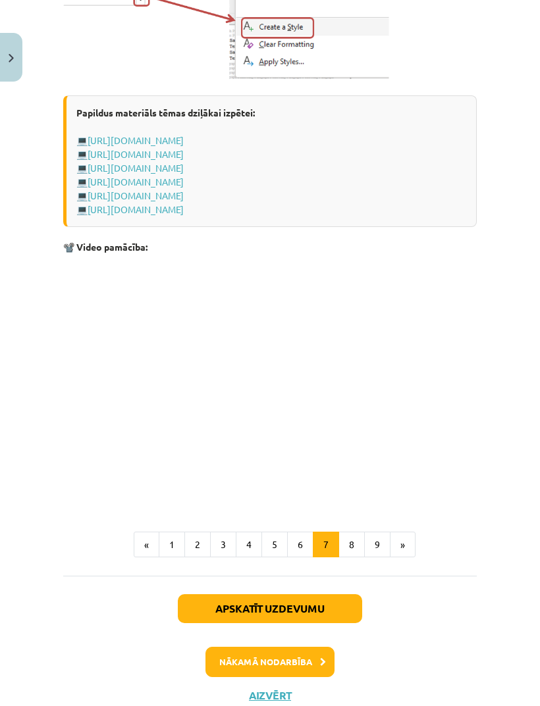
click at [405, 548] on button "»" at bounding box center [403, 545] width 26 height 26
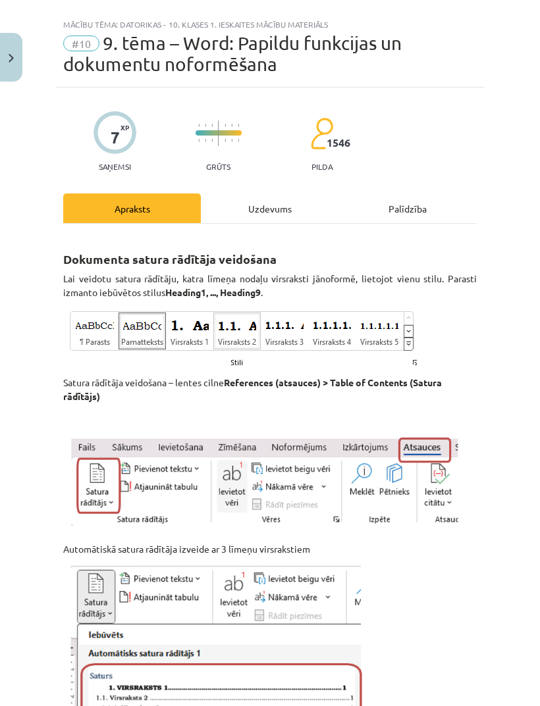
scroll to position [0, 0]
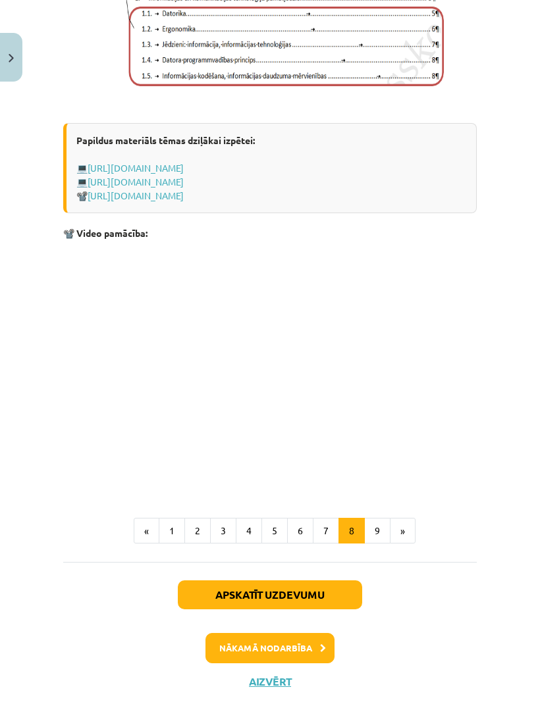
click at [402, 544] on button "»" at bounding box center [403, 531] width 26 height 26
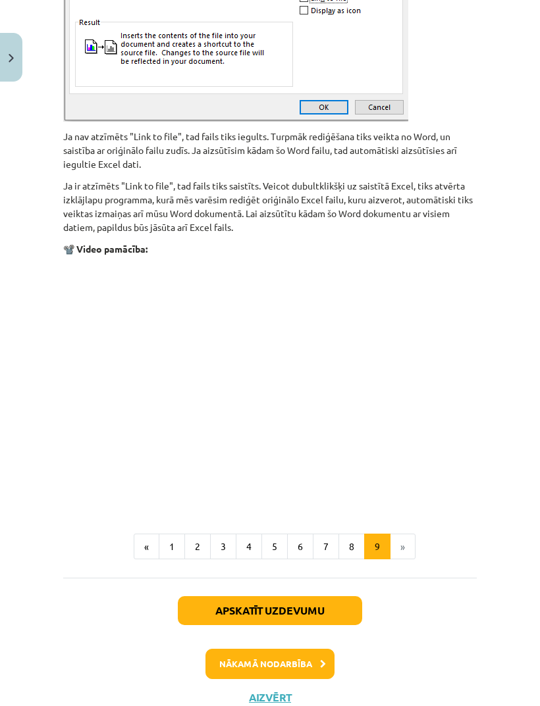
scroll to position [1583, 0]
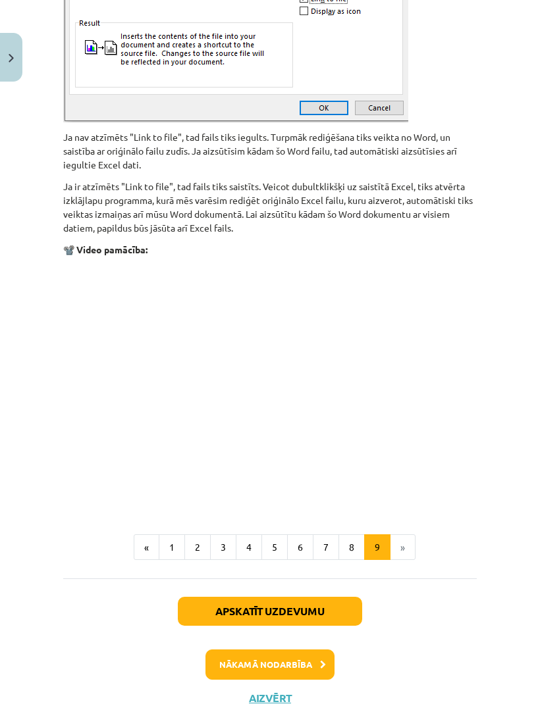
click at [303, 665] on button "Nākamā nodarbība" at bounding box center [269, 664] width 129 height 30
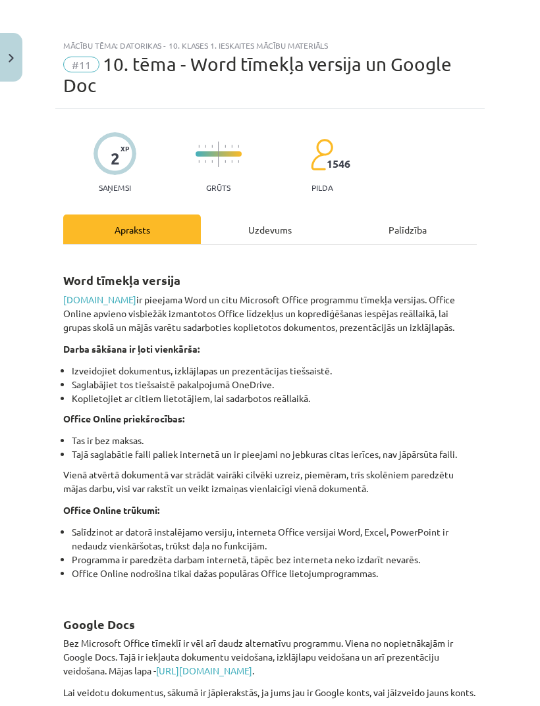
scroll to position [-3, 0]
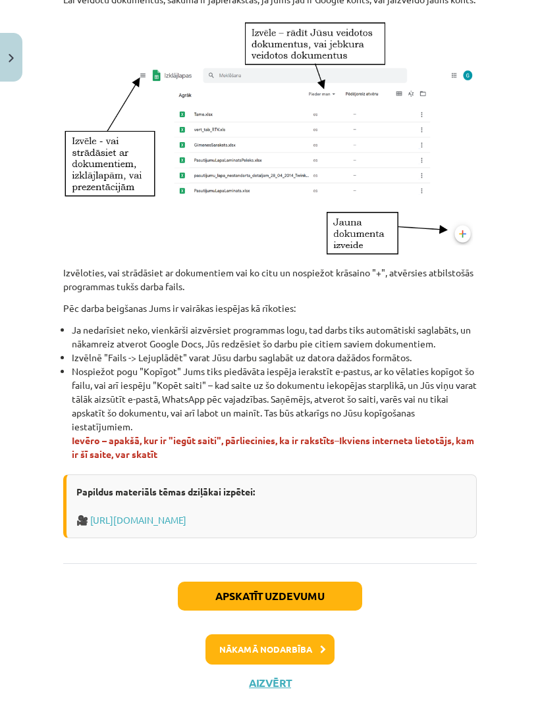
click at [309, 660] on button "Nākamā nodarbība" at bounding box center [269, 649] width 129 height 30
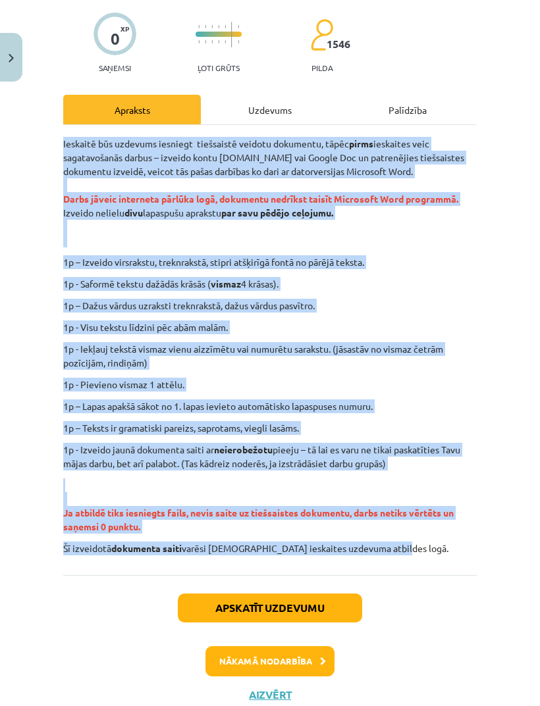
scroll to position [43, 0]
click at [393, 559] on div "Ieskaitē būs uzdevums iesniegt tiešsaistē veidotu dokumentu, tāpēc pirms ieskai…" at bounding box center [269, 350] width 413 height 450
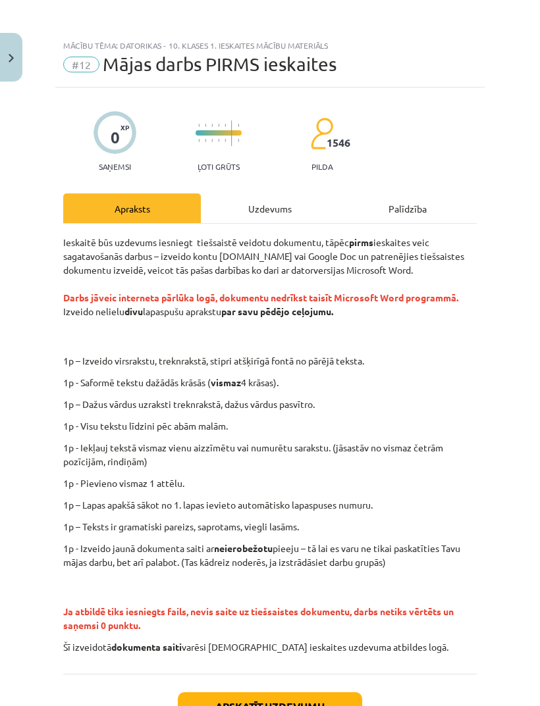
scroll to position [-1, 0]
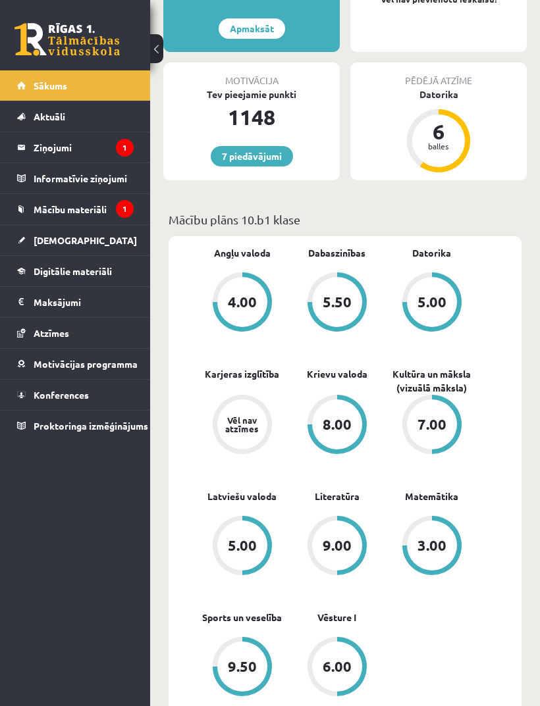
scroll to position [440, 0]
